Goal: Task Accomplishment & Management: Use online tool/utility

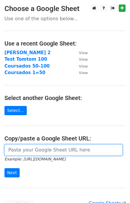
click at [25, 152] on input "url" at bounding box center [63, 150] width 118 height 11
paste input "[URL][DOMAIN_NAME]"
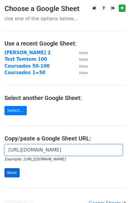
scroll to position [53, 0]
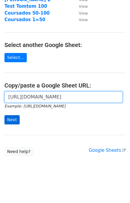
type input "[URL][DOMAIN_NAME]"
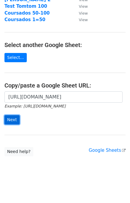
click at [12, 123] on input "Next" at bounding box center [11, 119] width 15 height 9
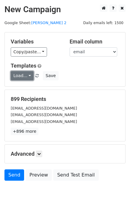
click at [21, 74] on link "Load..." at bounding box center [22, 75] width 23 height 9
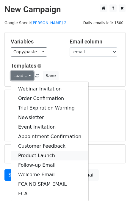
scroll to position [27, 0]
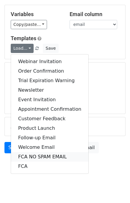
click at [44, 155] on link "FCA NO SPAM EMAIL" at bounding box center [49, 157] width 77 height 10
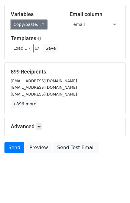
click at [34, 23] on link "Copy/paste..." at bounding box center [29, 24] width 36 height 9
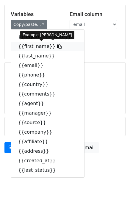
click at [57, 46] on icon at bounding box center [59, 46] width 5 height 5
